Goal: Task Accomplishment & Management: Manage account settings

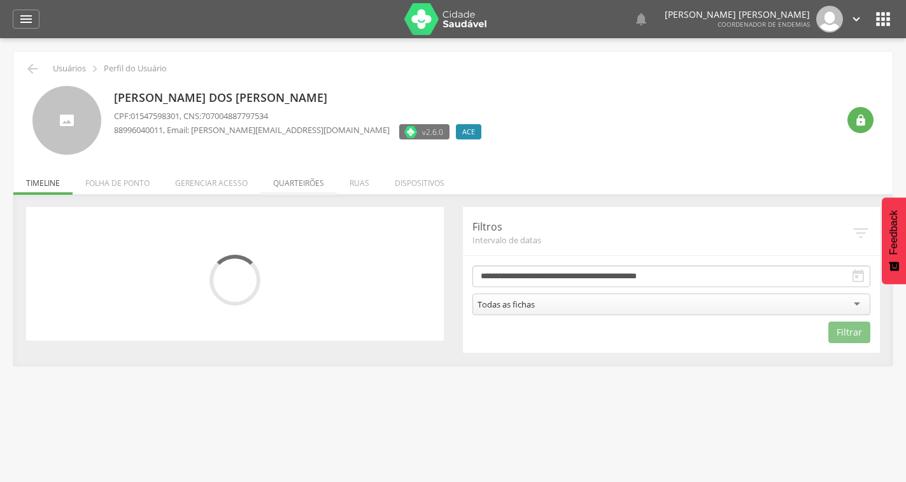
click at [290, 188] on li "Quarteirões" at bounding box center [298, 180] width 76 height 30
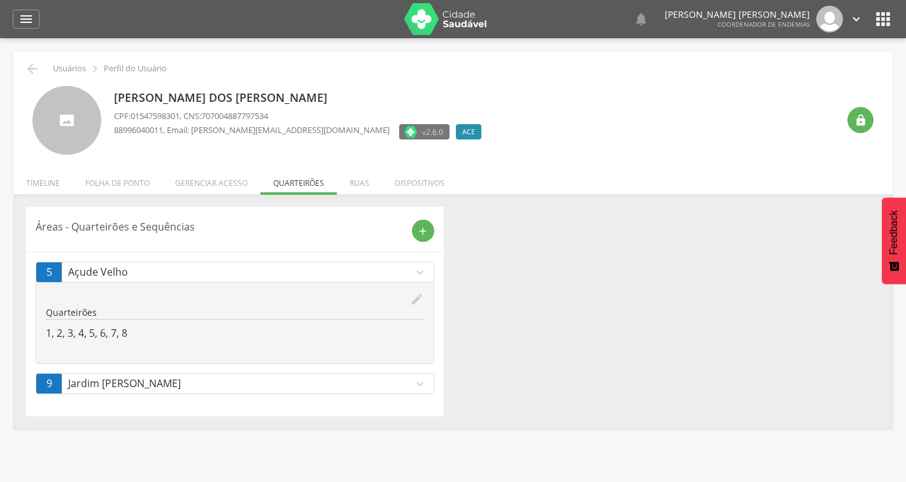
click at [413, 298] on icon "edit" at bounding box center [417, 299] width 14 height 14
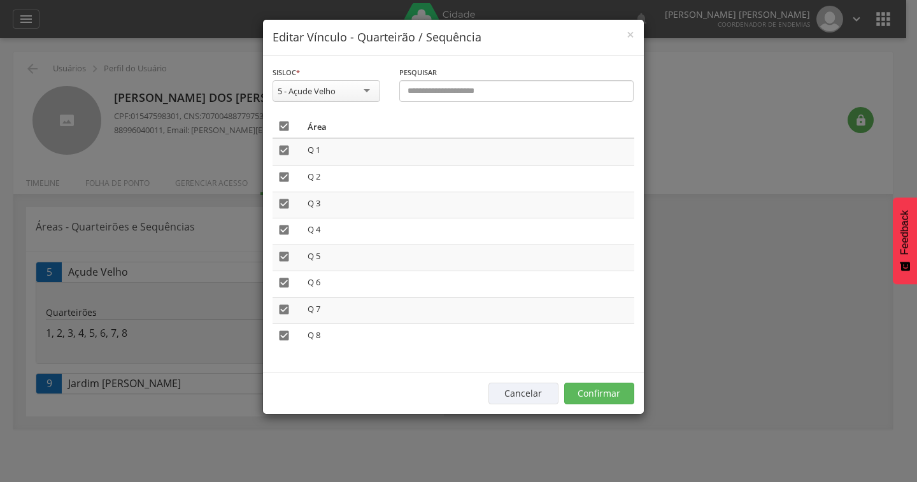
click at [280, 124] on icon "" at bounding box center [284, 126] width 13 height 13
click at [596, 397] on button "Confirmar" at bounding box center [599, 394] width 70 height 22
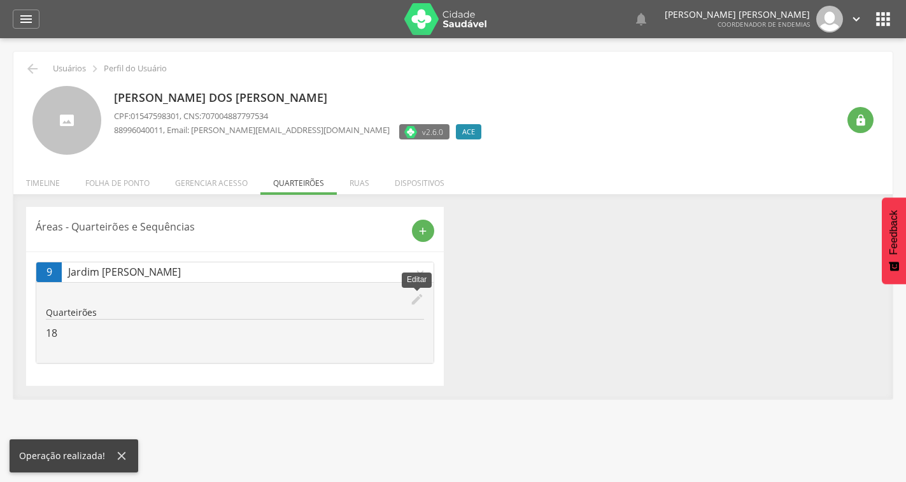
click at [413, 300] on icon "edit" at bounding box center [417, 299] width 14 height 14
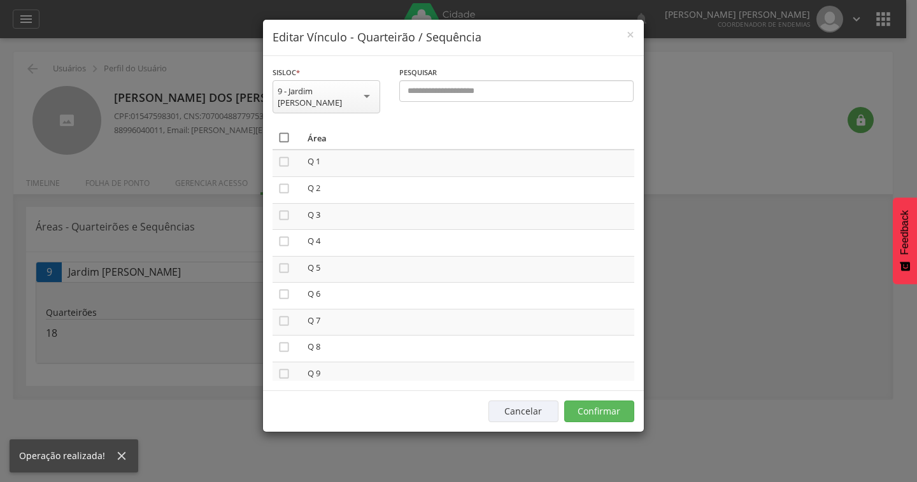
click at [284, 131] on icon "" at bounding box center [284, 137] width 13 height 13
click at [284, 131] on icon "" at bounding box center [284, 137] width 13 height 13
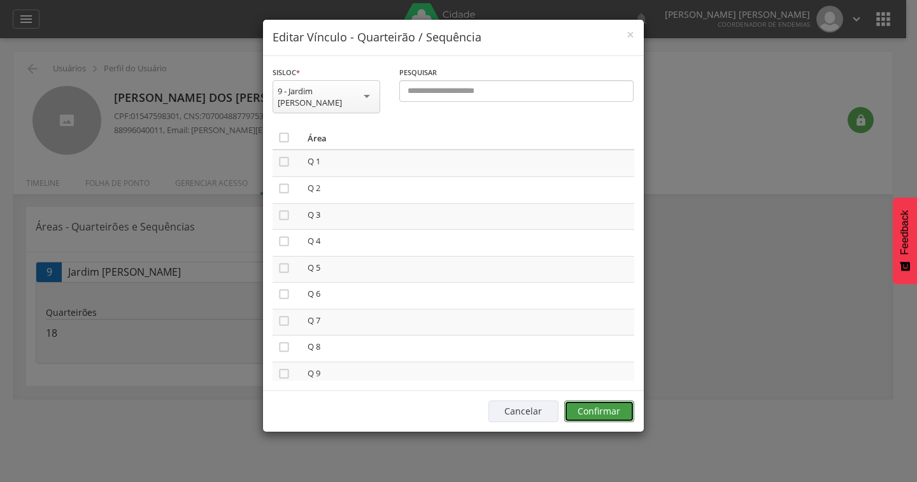
click at [592, 408] on button "Confirmar" at bounding box center [599, 411] width 70 height 22
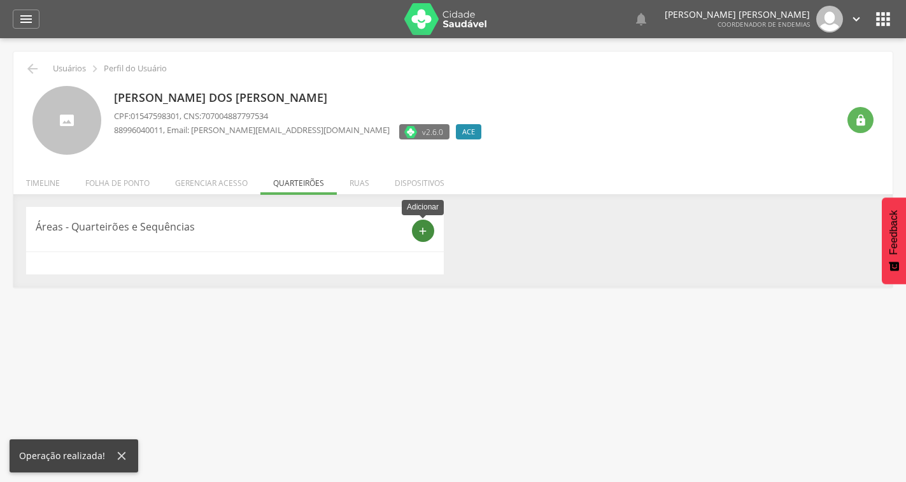
click at [419, 234] on icon "add" at bounding box center [422, 230] width 11 height 11
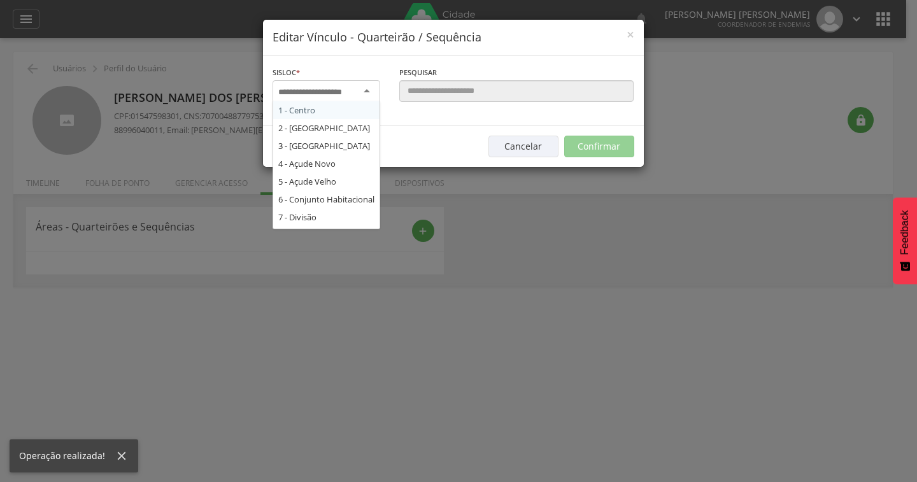
click at [335, 87] on input "select-one" at bounding box center [318, 92] width 80 height 11
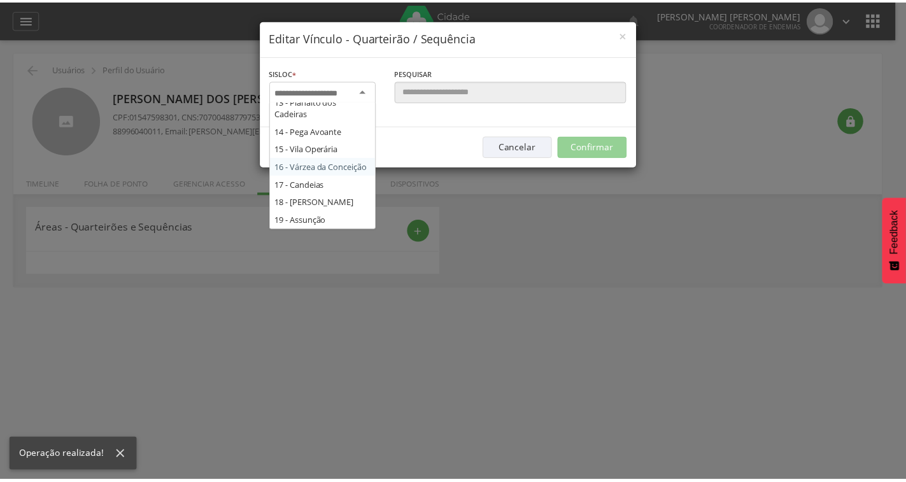
scroll to position [280, 0]
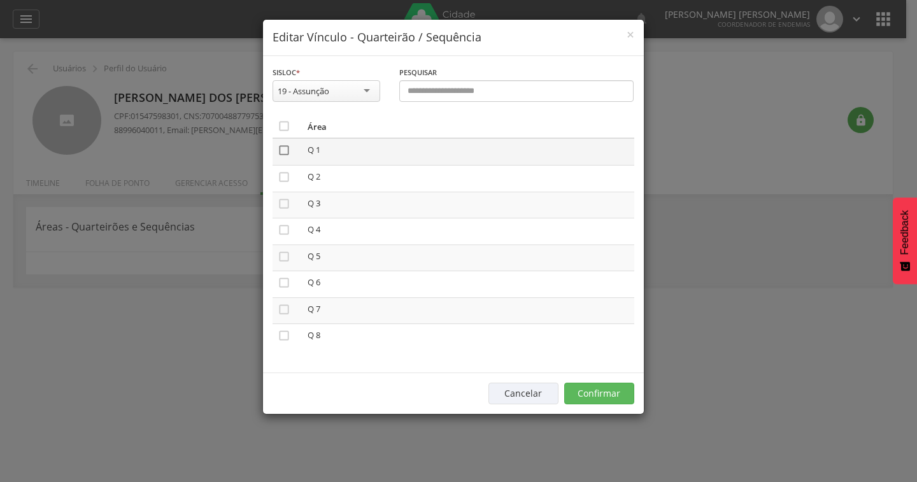
click at [286, 150] on icon "" at bounding box center [284, 150] width 13 height 13
click at [281, 179] on icon "" at bounding box center [284, 177] width 13 height 13
click at [603, 400] on button "Confirmar" at bounding box center [599, 394] width 70 height 22
